Goal: Register for event/course

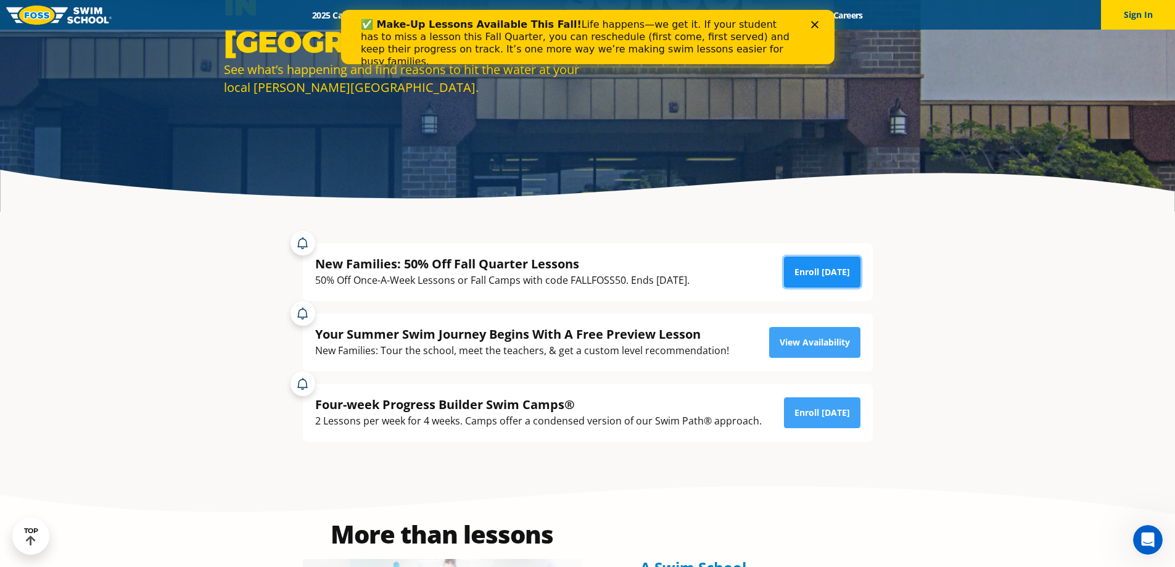
click at [819, 273] on link "Enroll [DATE]" at bounding box center [822, 272] width 76 height 31
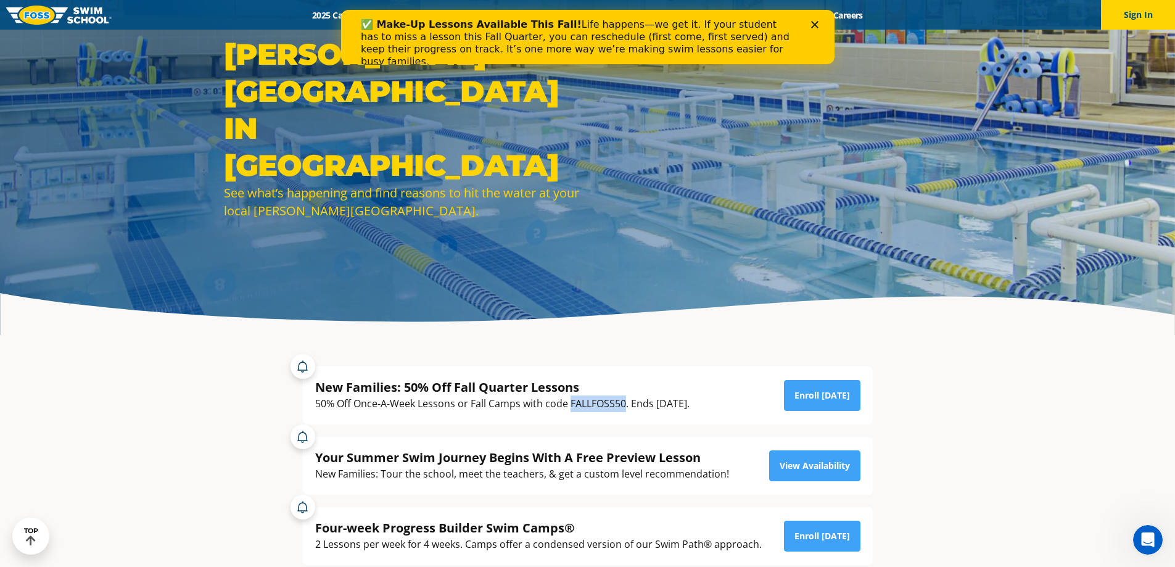
drag, startPoint x: 569, startPoint y: 405, endPoint x: 624, endPoint y: 402, distance: 54.4
click at [624, 402] on div "50% Off Once-A-Week Lessons or Fall Camps with code FALLFOSS50. Ends September …" at bounding box center [502, 403] width 374 height 17
copy div "FALLFOSS50"
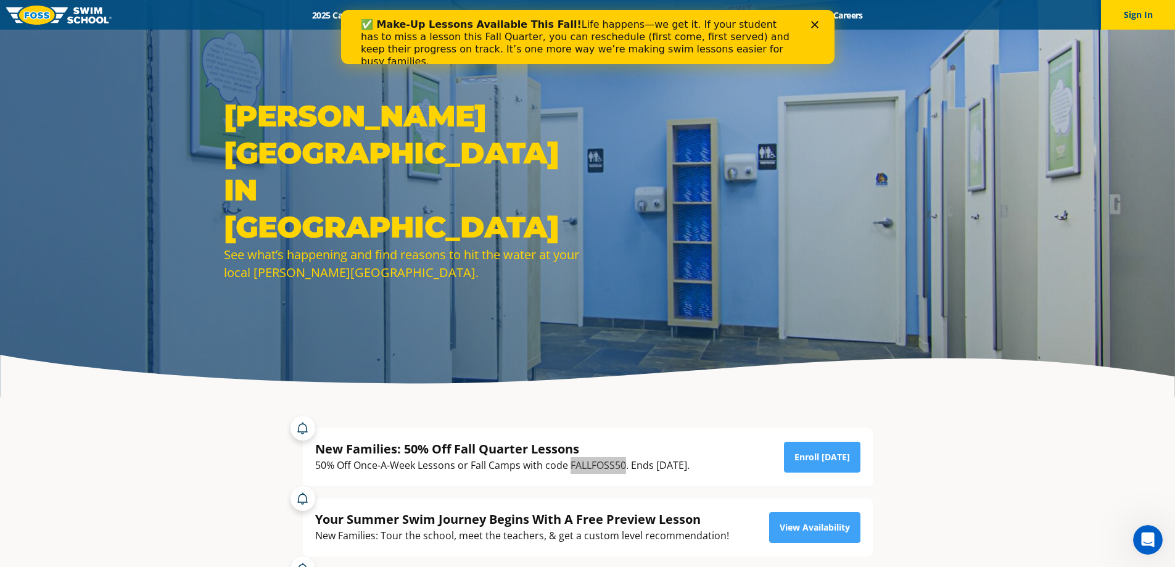
click at [817, 22] on polygon "Close" at bounding box center [814, 24] width 7 height 7
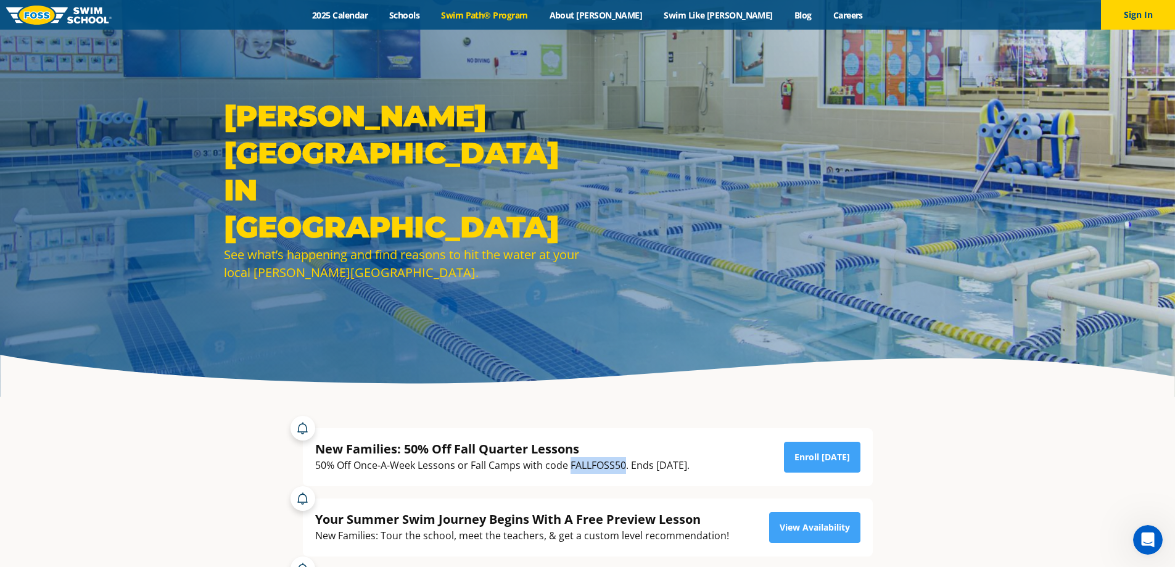
click at [519, 16] on link "Swim Path® Program" at bounding box center [485, 15] width 108 height 12
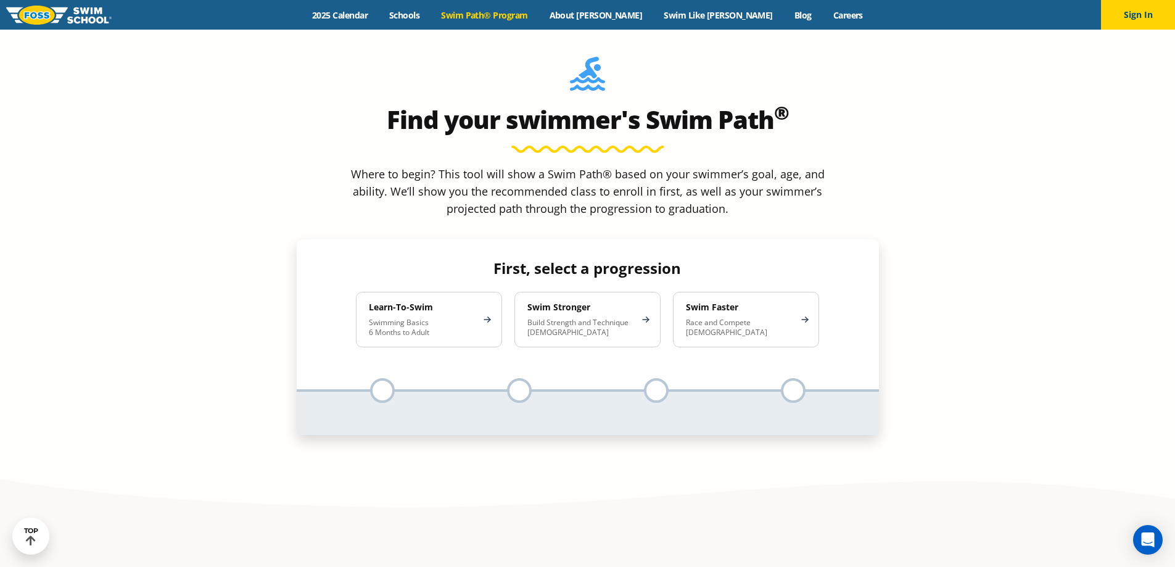
scroll to position [1172, 0]
click at [376, 378] on div at bounding box center [382, 390] width 25 height 25
click at [413, 317] on p "Swimming Basics 6 Months to Adult" at bounding box center [423, 327] width 108 height 20
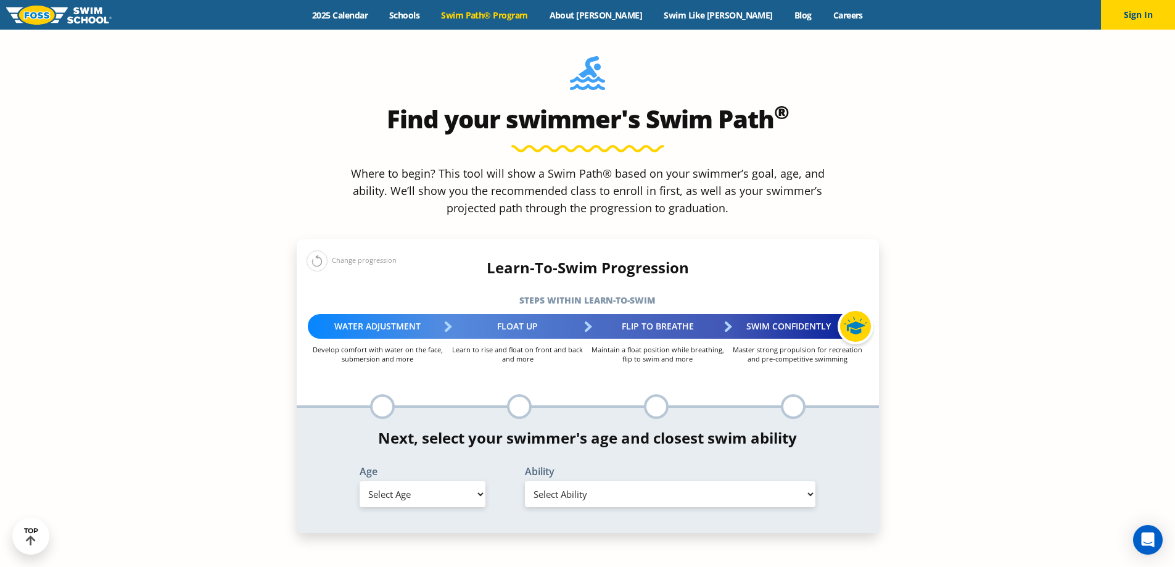
click at [471, 481] on select "Select Age 6 months - 1 year 1 year 2 years 3 years 4 years 5 years 6 years 7 y…" at bounding box center [423, 494] width 126 height 26
select select "5-years"
click at [360, 481] on select "Select Age 6 months - 1 year 1 year 2 years 3 years 4 years 5 years 6 years 7 y…" at bounding box center [423, 494] width 126 height 26
click at [556, 481] on select "Select Ability First in-water experience When in the water, reliant on a life j…" at bounding box center [670, 494] width 291 height 26
select select "5-years-when-in-the-water-reliant-on-a-life-jacket-or-floatation-device"
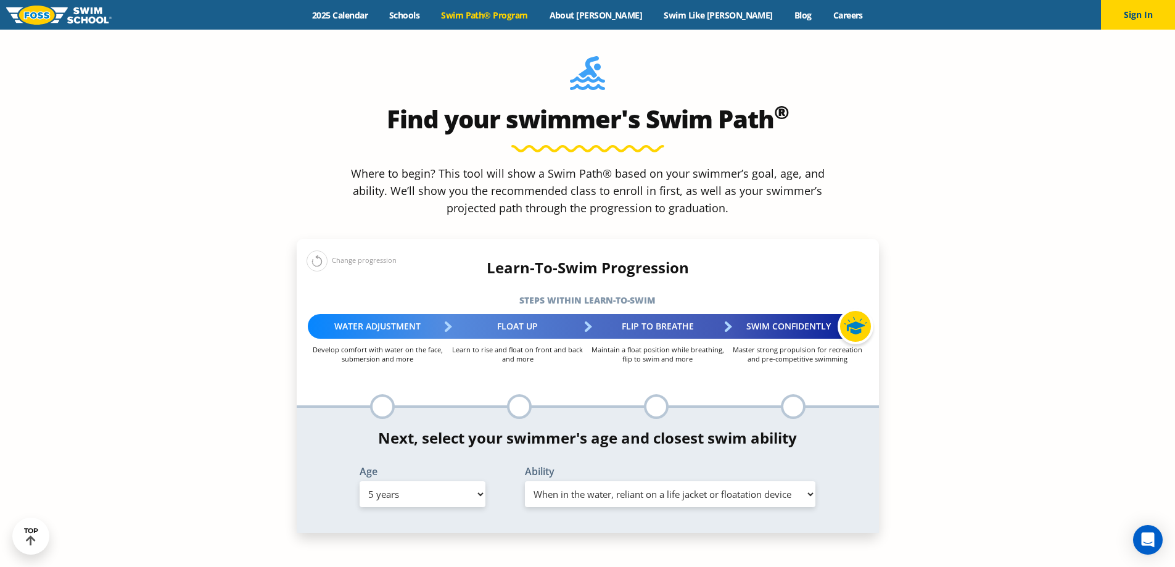
click at [525, 481] on select "Select Ability First in-water experience When in the water, reliant on a life j…" at bounding box center [670, 494] width 291 height 26
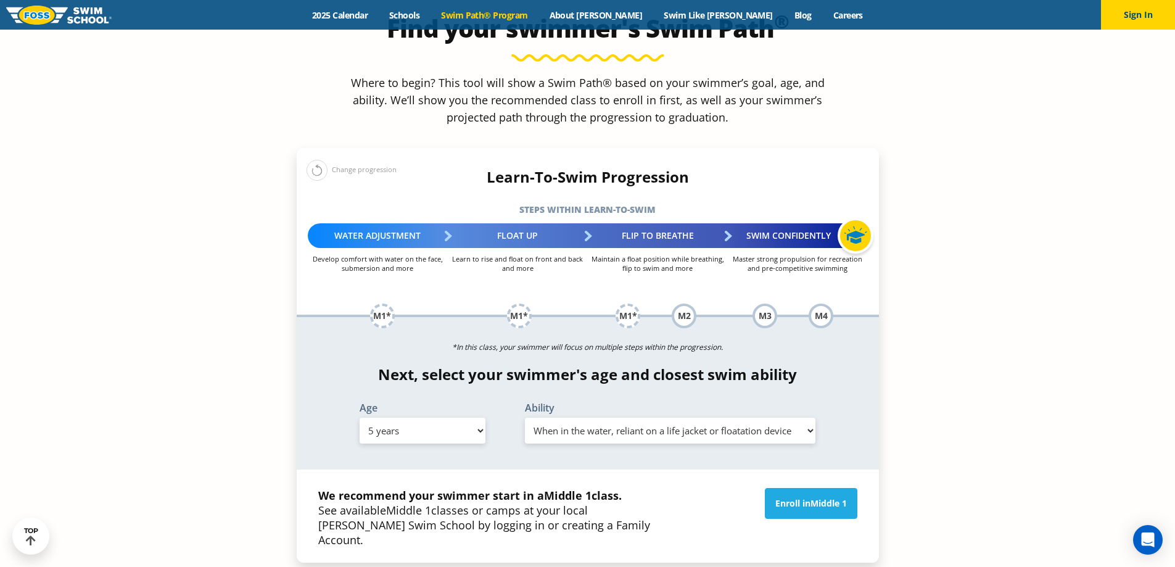
scroll to position [1234, 0]
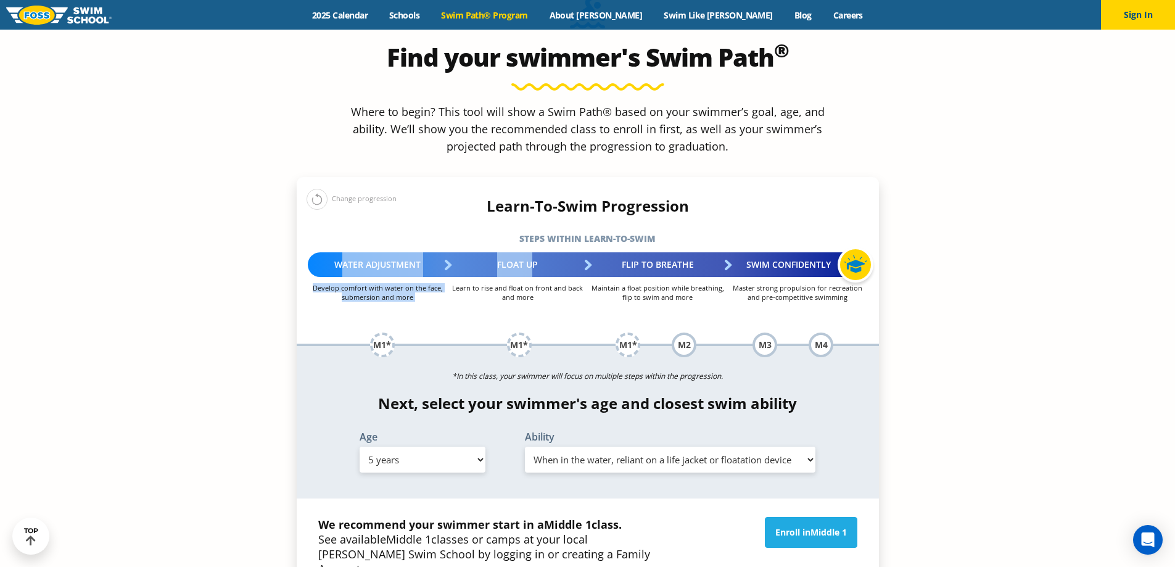
drag, startPoint x: 360, startPoint y: 160, endPoint x: 532, endPoint y: 162, distance: 171.5
click at [532, 252] on div "Water Adjustment Develop comfort with water on the face, submersion and more Fl…" at bounding box center [588, 276] width 595 height 49
click at [333, 188] on div "Change progression" at bounding box center [352, 199] width 90 height 22
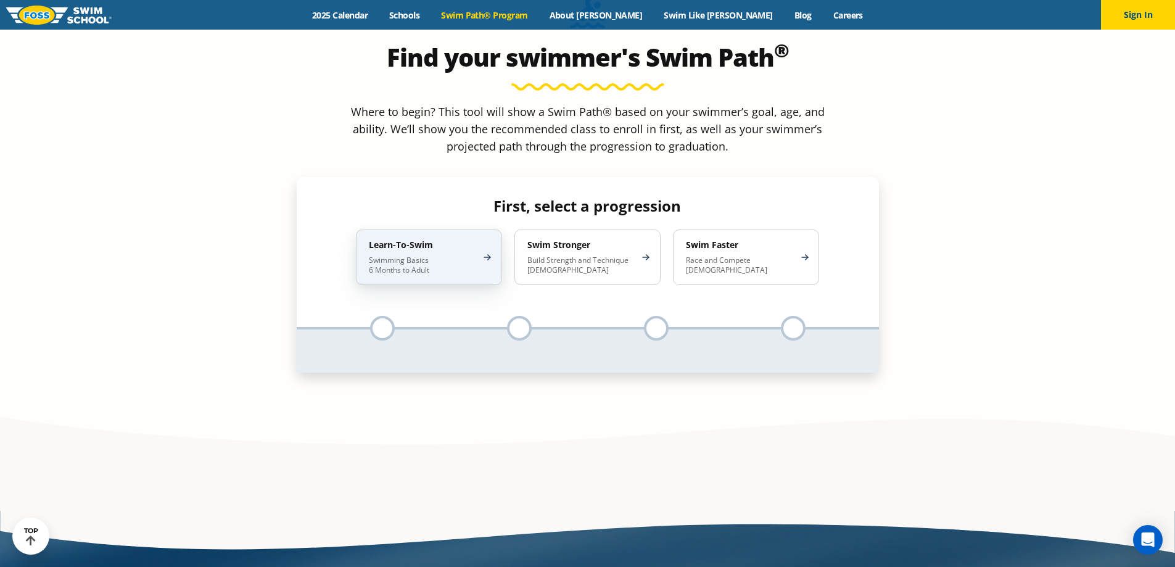
click at [445, 255] on p "Swimming Basics 6 Months to Adult" at bounding box center [423, 265] width 108 height 20
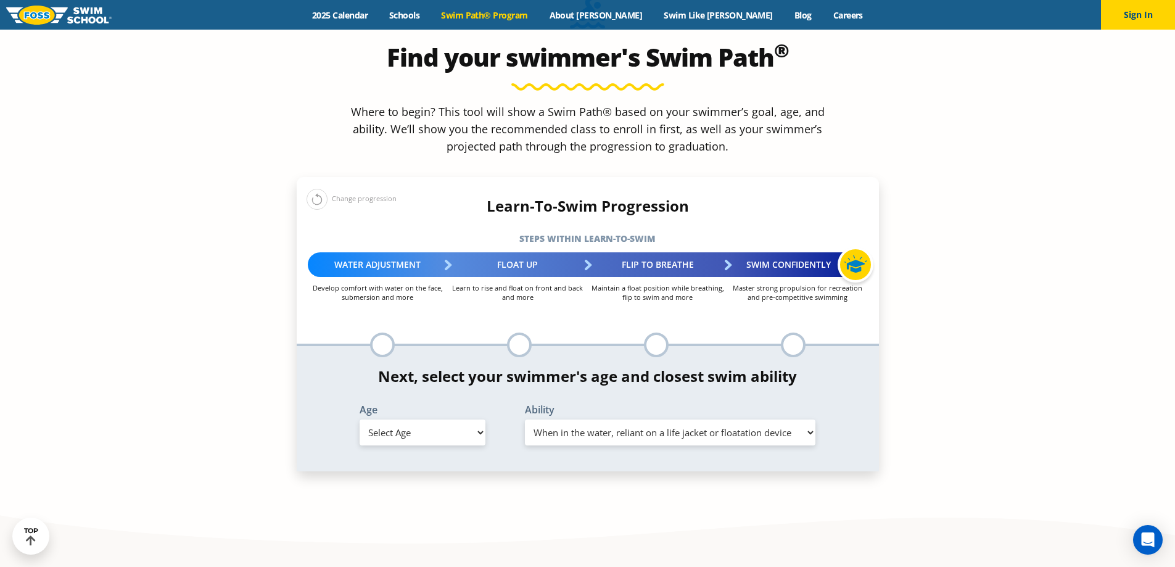
click at [417, 420] on select "Select Age 6 months - 1 year 1 year 2 years 3 years 4 years 5 years 6 years 7 y…" at bounding box center [423, 433] width 126 height 26
select select "4-years"
click at [360, 420] on select "Select Age 6 months - 1 year 1 year 2 years 3 years 4 years 5 years 6 years 7 y…" at bounding box center [423, 433] width 126 height 26
click at [589, 405] on div "Ability Select Ability First in-water experience When in the water, reliant on …" at bounding box center [670, 425] width 318 height 41
click at [588, 420] on select "Select Ability First in-water experience When in the water, reliant on a life j…" at bounding box center [670, 433] width 291 height 26
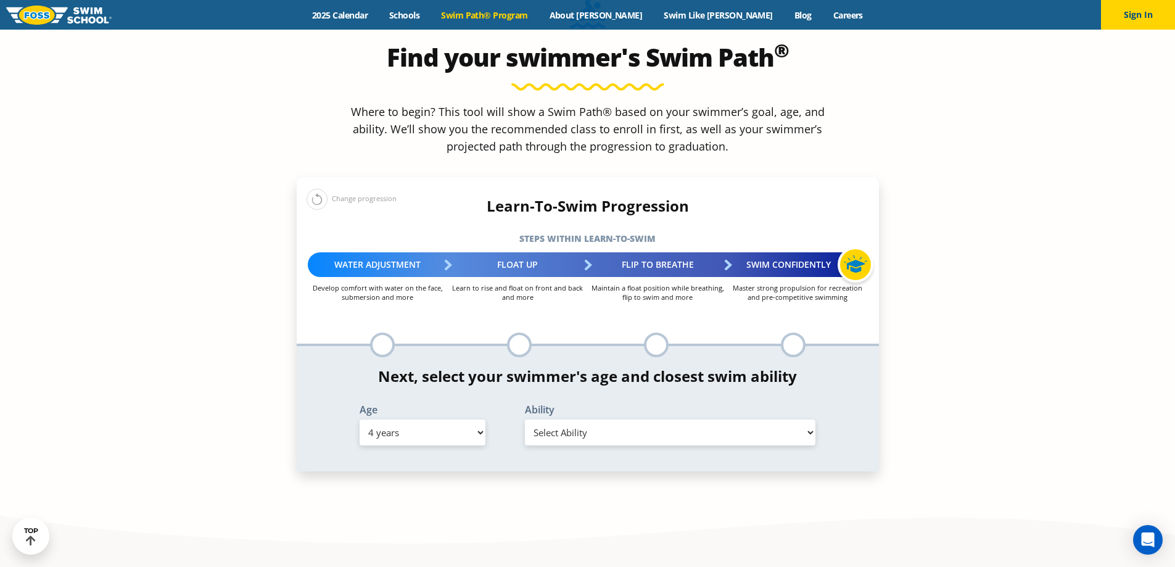
select select "4-years-when-in-the-water-reliant-on-a-life-jacket-or-floatation-device"
click at [525, 420] on select "Select Ability First in-water experience When in the water, reliant on a life j…" at bounding box center [670, 433] width 291 height 26
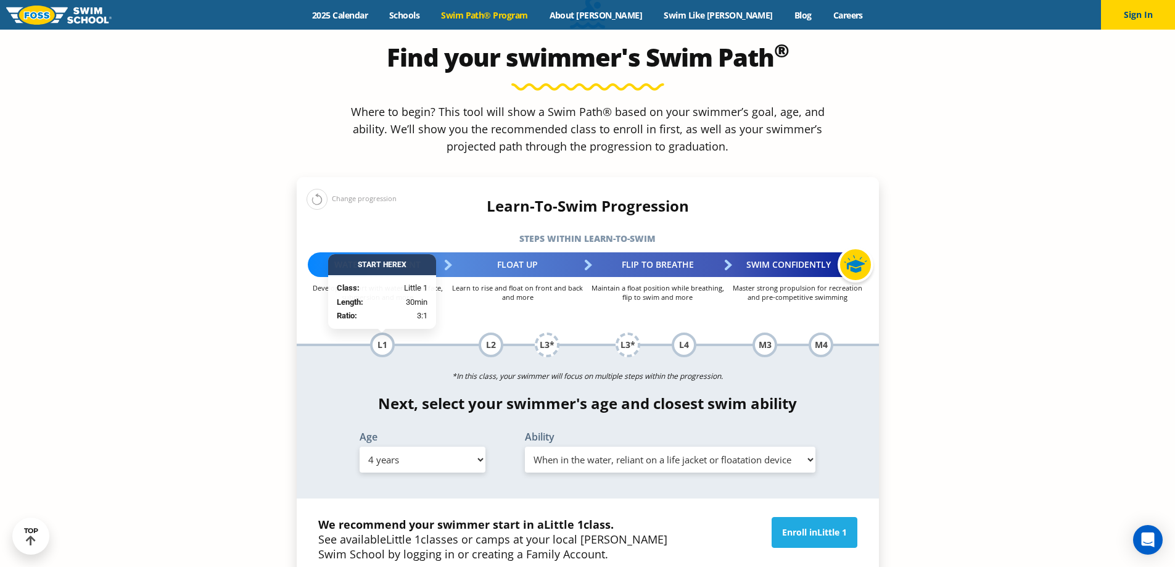
click at [179, 315] on section "Find your swimmer's Swim Path ® Where to begin? This tool will show a Swim Path…" at bounding box center [587, 351] width 1175 height 801
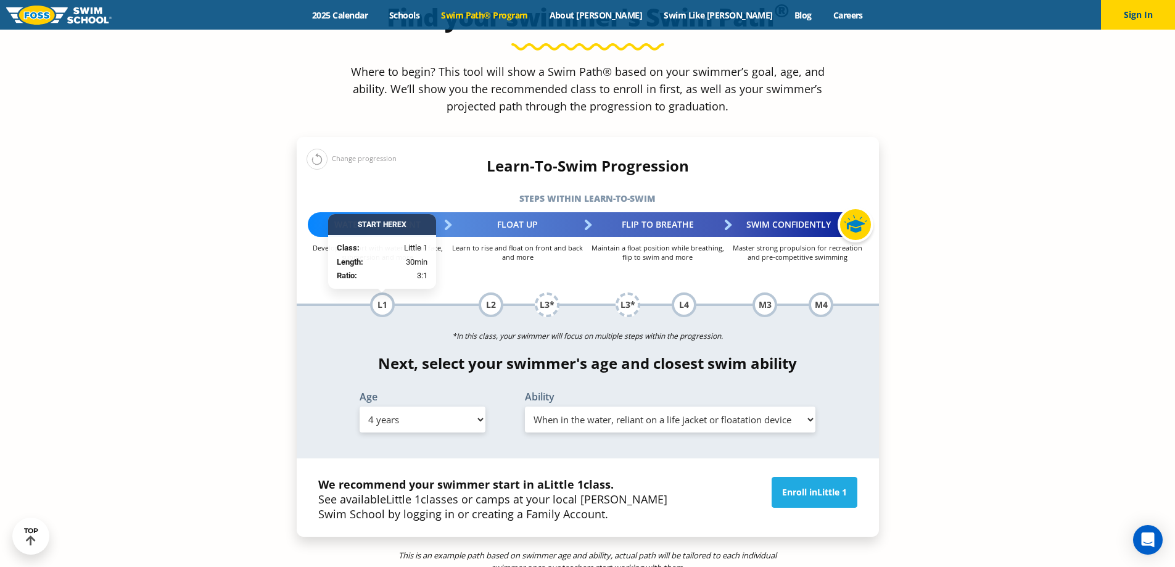
scroll to position [1296, 0]
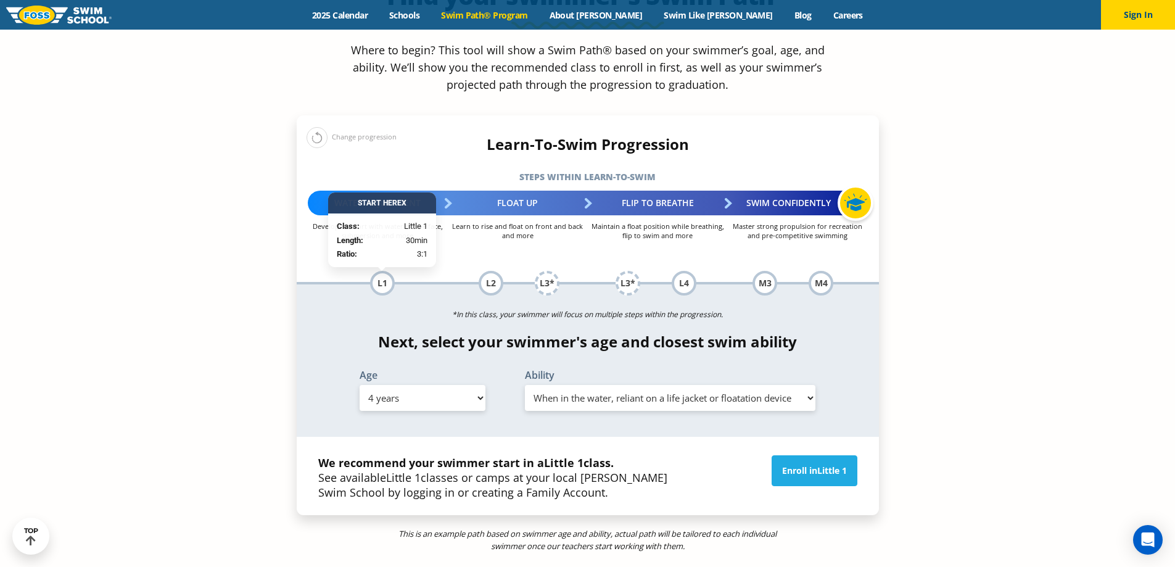
click at [388, 271] on div "L1" at bounding box center [382, 283] width 25 height 25
click at [376, 271] on div "L1" at bounding box center [382, 283] width 25 height 25
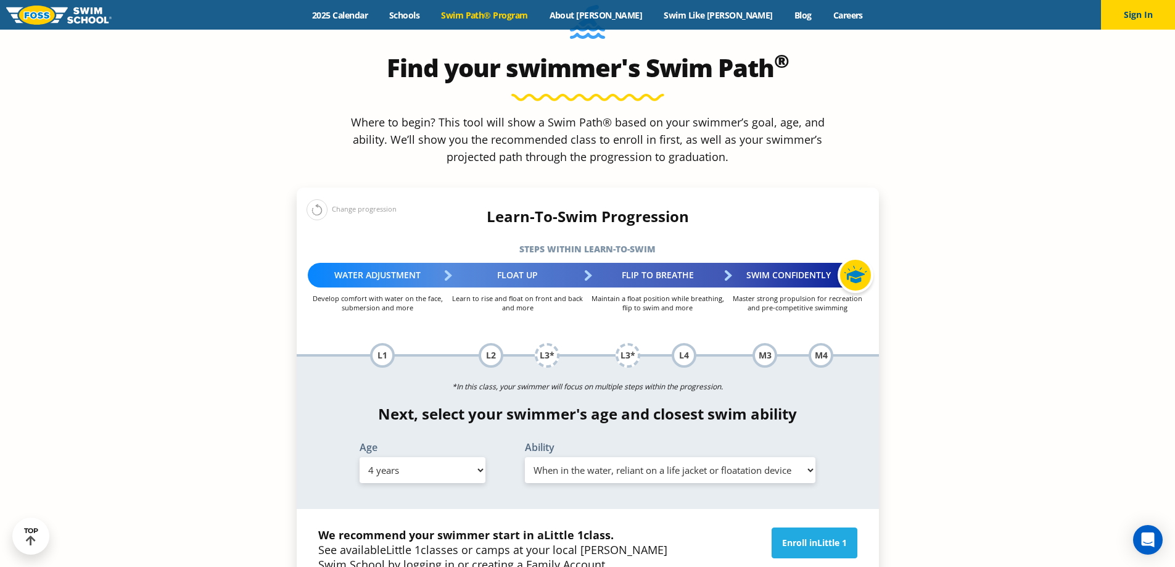
scroll to position [1419, 0]
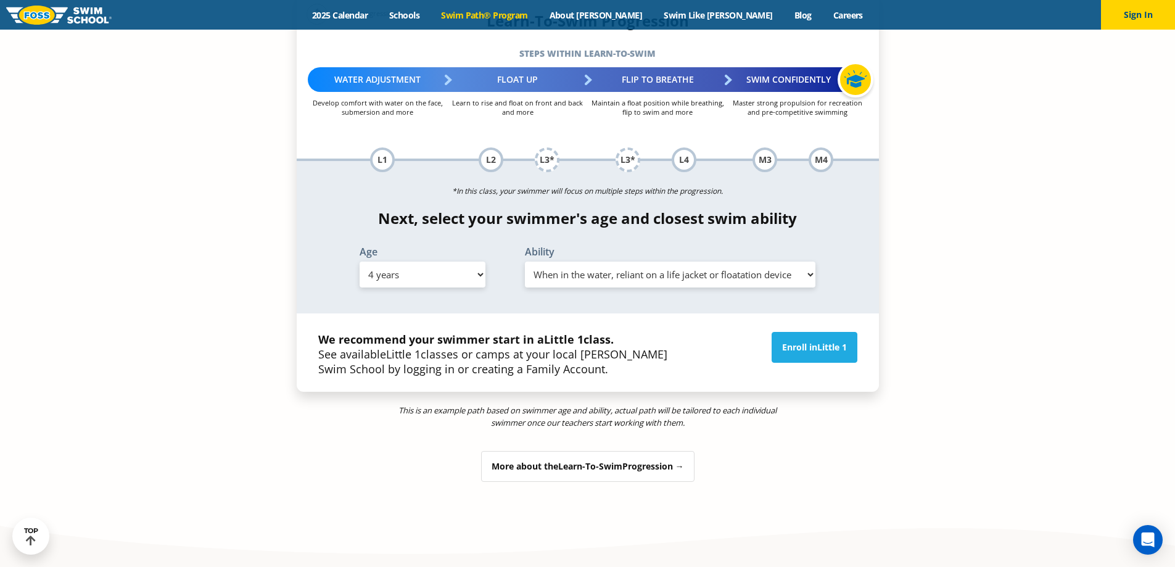
click at [558, 460] on span "Learn-To-Swim" at bounding box center [590, 466] width 64 height 12
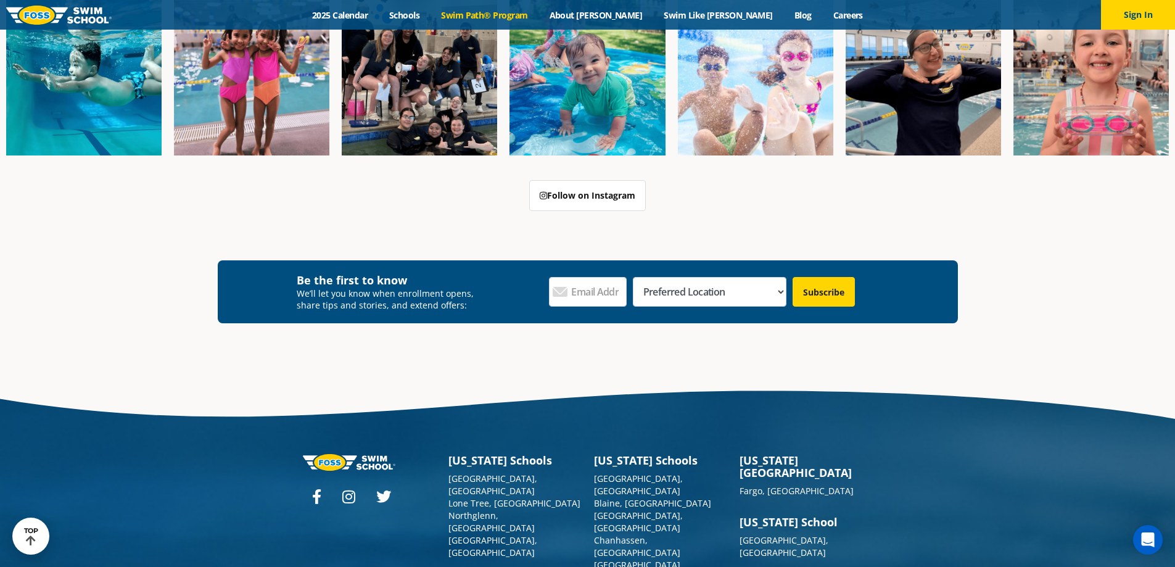
scroll to position [4740, 0]
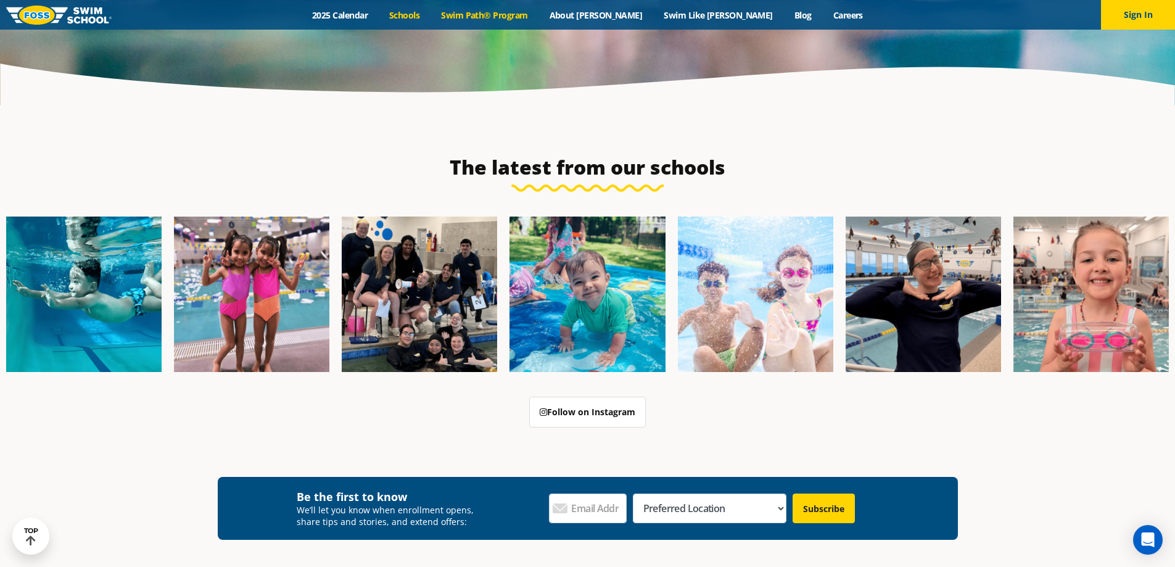
click at [431, 15] on link "Schools" at bounding box center [405, 15] width 52 height 12
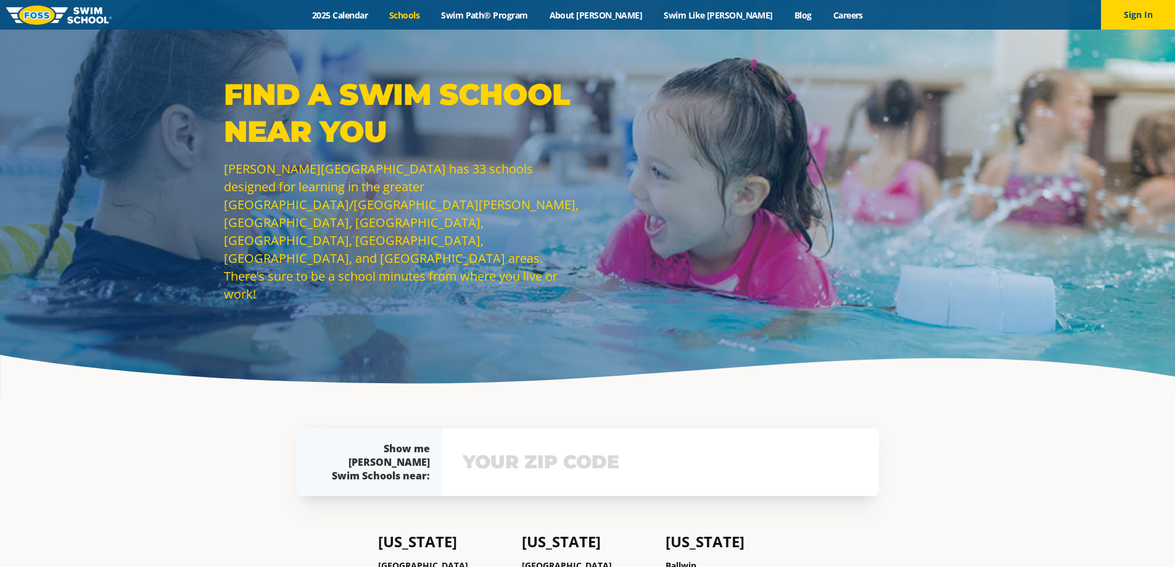
click at [436, 316] on div "Find a Swim School Near You Foss Swim School has 33 schools designed for learni…" at bounding box center [587, 198] width 1175 height 397
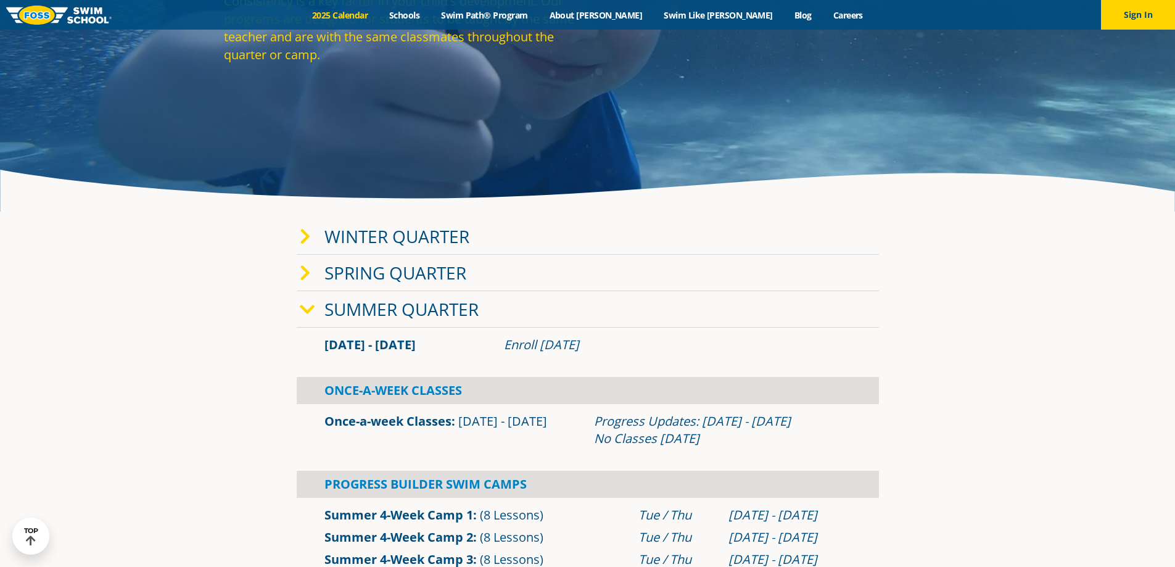
scroll to position [247, 0]
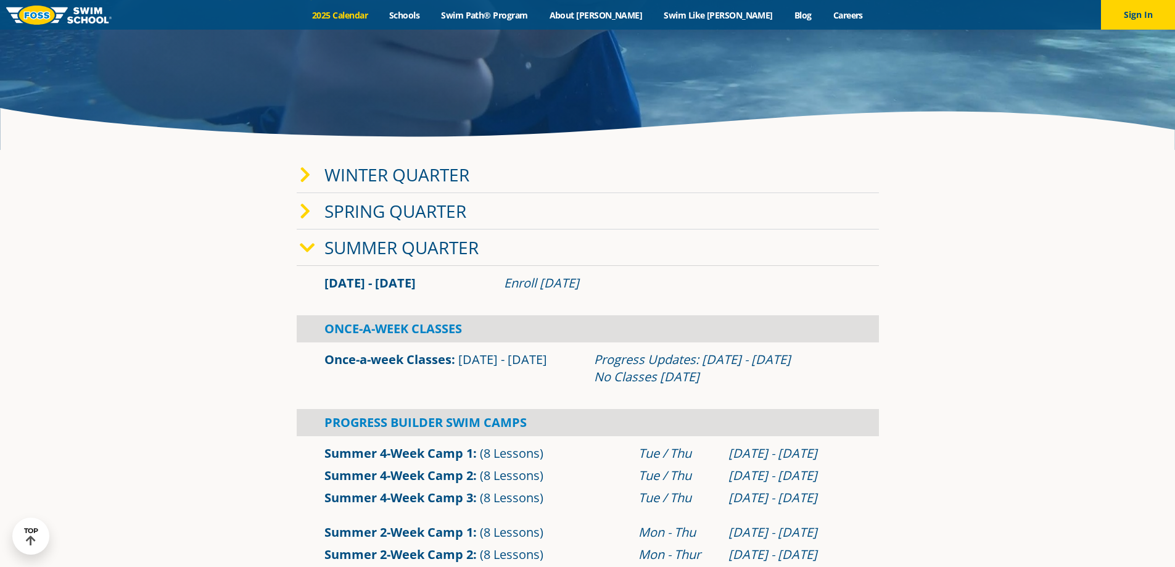
click at [349, 244] on link "Summer Quarter" at bounding box center [401, 247] width 154 height 23
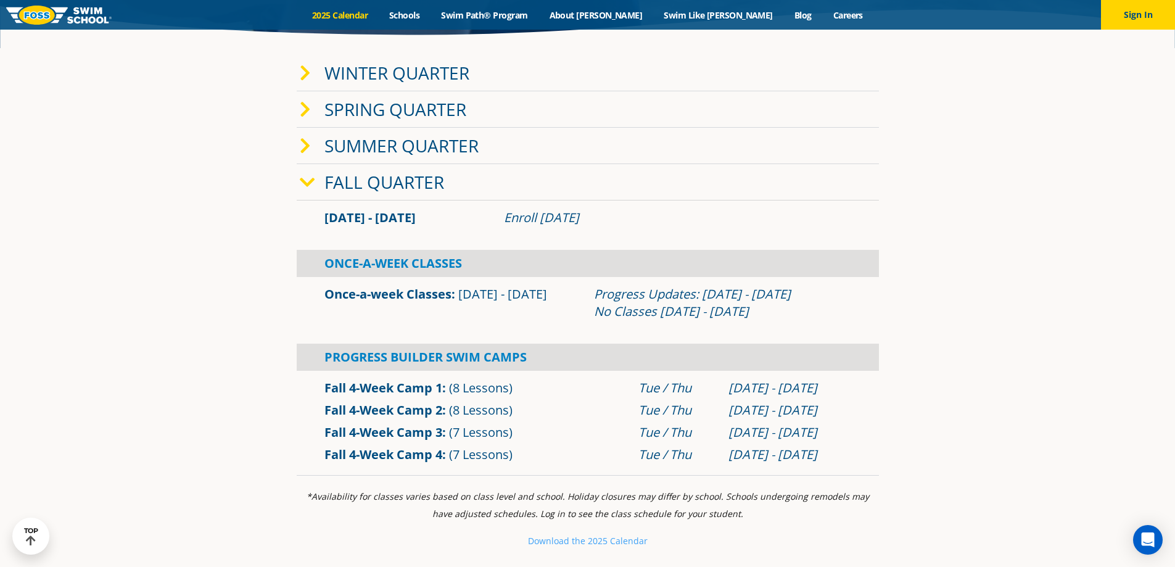
scroll to position [370, 0]
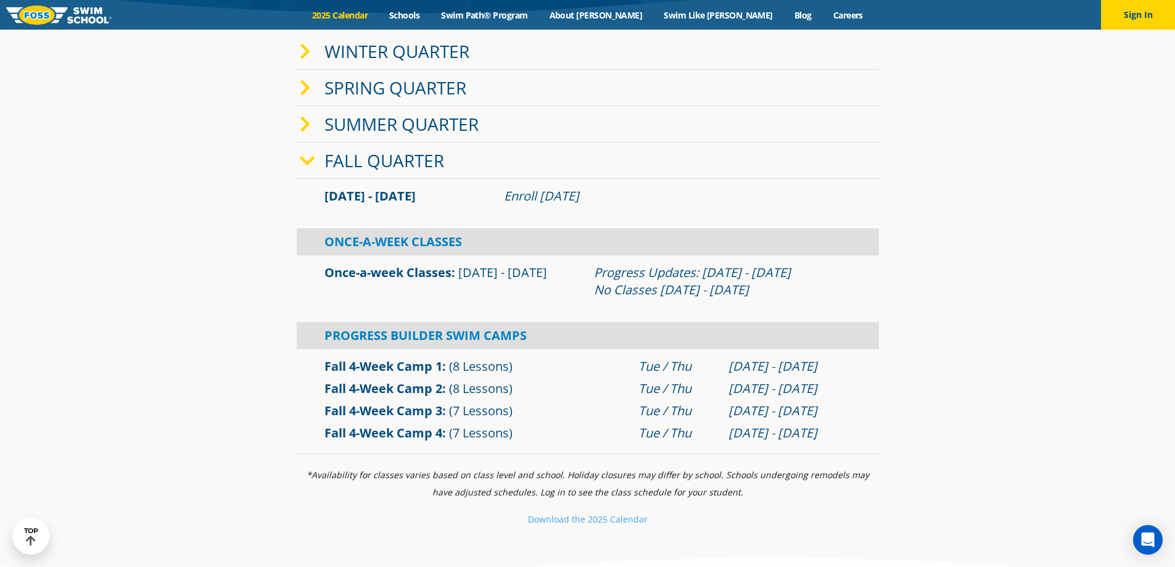
click at [288, 294] on section "Winter Quarter Jan 2 - Mar 12 Enroll Nov 12, 2024 Once-A-Week Classes" at bounding box center [588, 243] width 740 height 433
click at [334, 175] on div "Fall Quarter" at bounding box center [588, 161] width 582 height 36
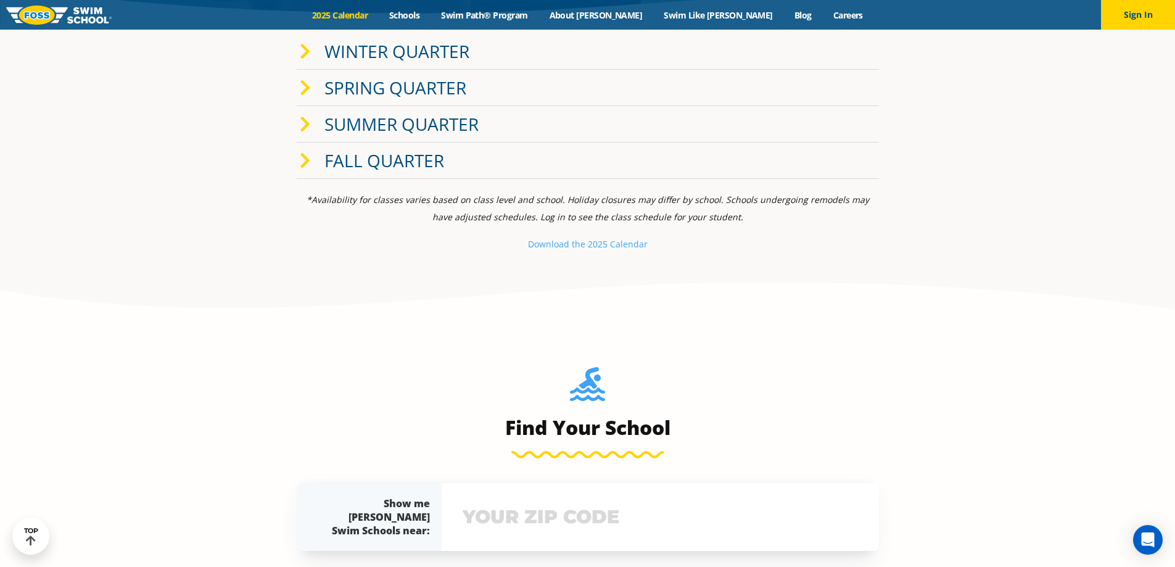
click at [365, 127] on link "Summer Quarter" at bounding box center [401, 123] width 154 height 23
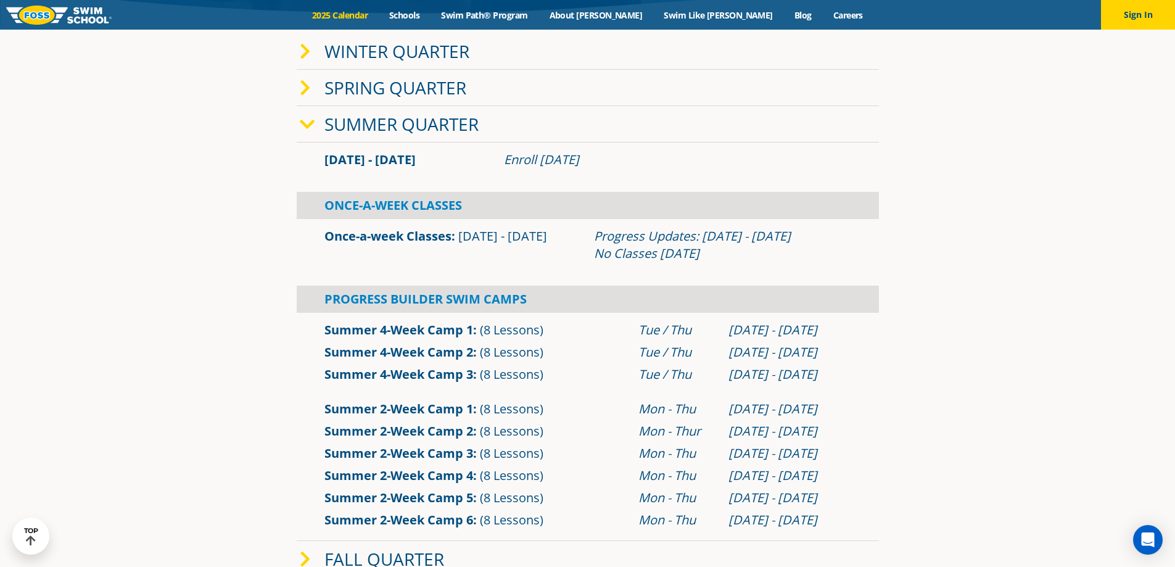
click at [367, 123] on link "Summer Quarter" at bounding box center [401, 123] width 154 height 23
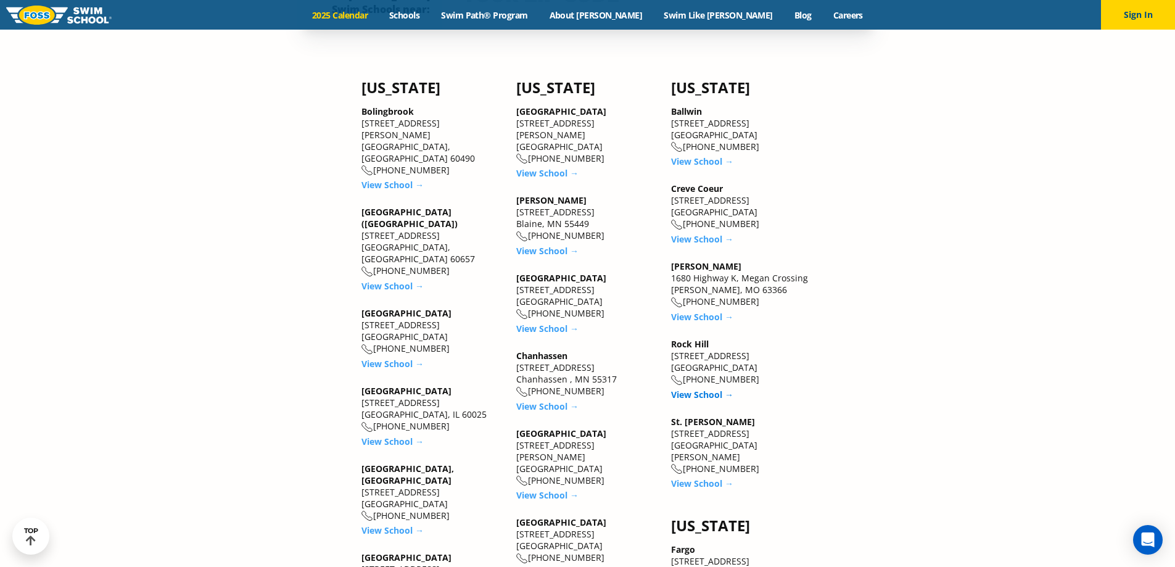
scroll to position [1110, 0]
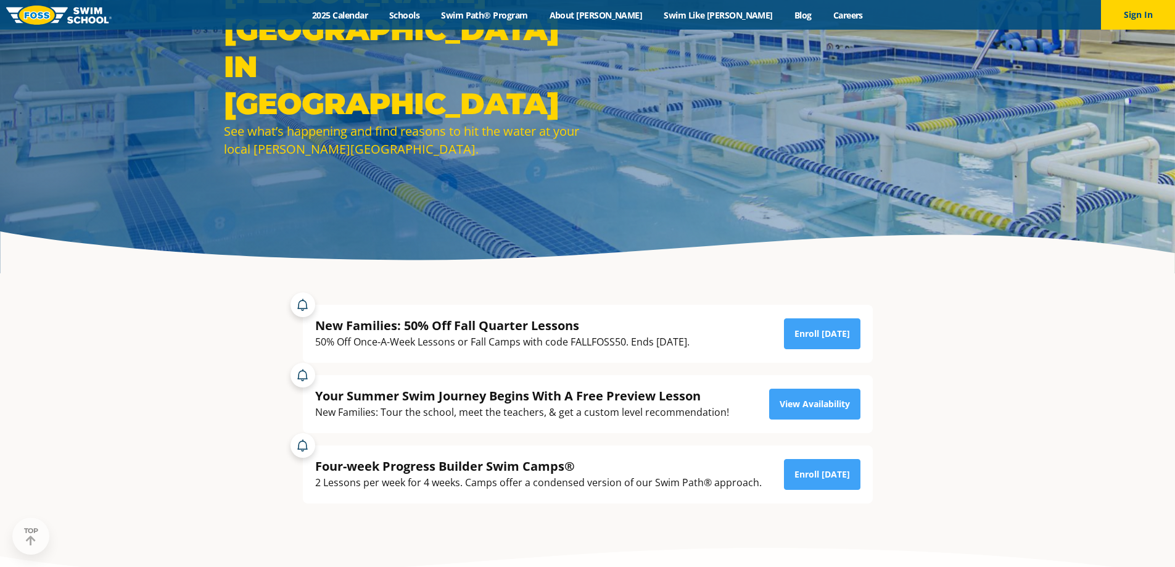
scroll to position [123, 0]
click at [1159, 14] on button "Sign In" at bounding box center [1138, 15] width 74 height 30
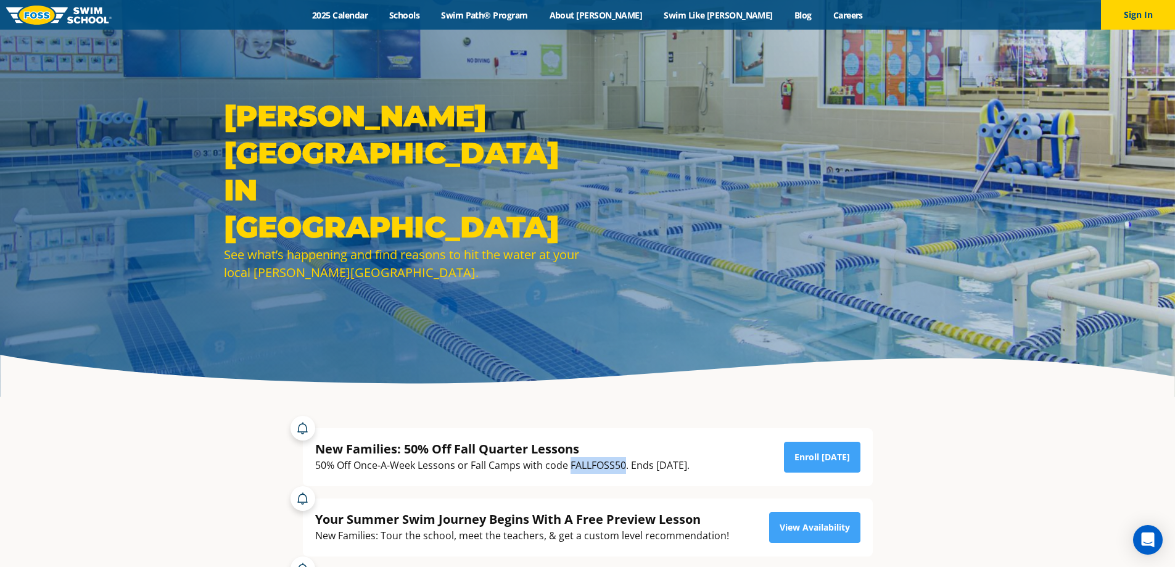
drag, startPoint x: 569, startPoint y: 466, endPoint x: 624, endPoint y: 461, distance: 54.5
click at [624, 461] on div "50% Off Once-A-Week Lessons or Fall Camps with code FALLFOSS50. Ends [DATE]." at bounding box center [502, 465] width 374 height 17
copy div "FALLFOSS50"
